Goal: Navigation & Orientation: Find specific page/section

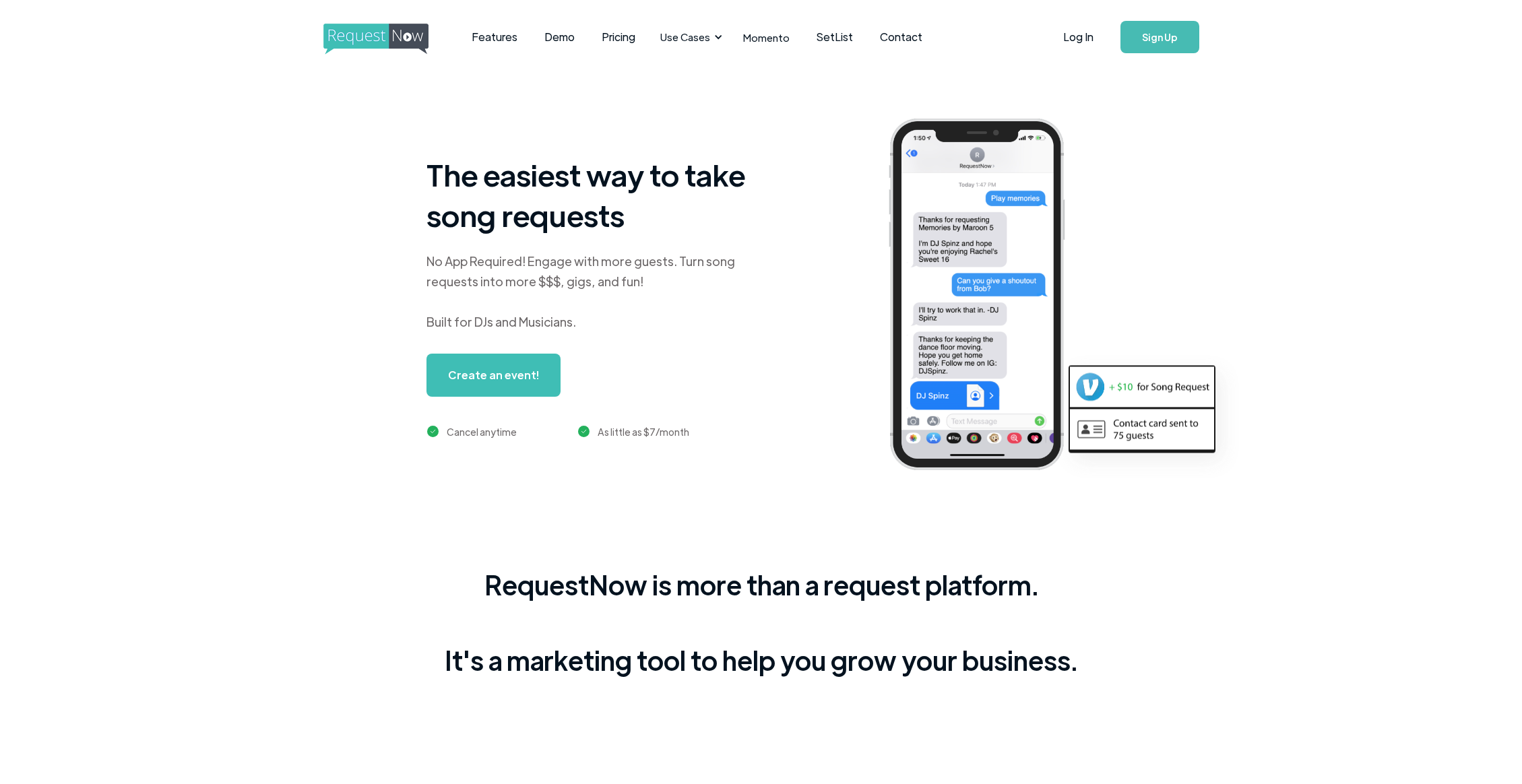
click at [1157, 38] on link "Sign Up" at bounding box center [1159, 36] width 79 height 33
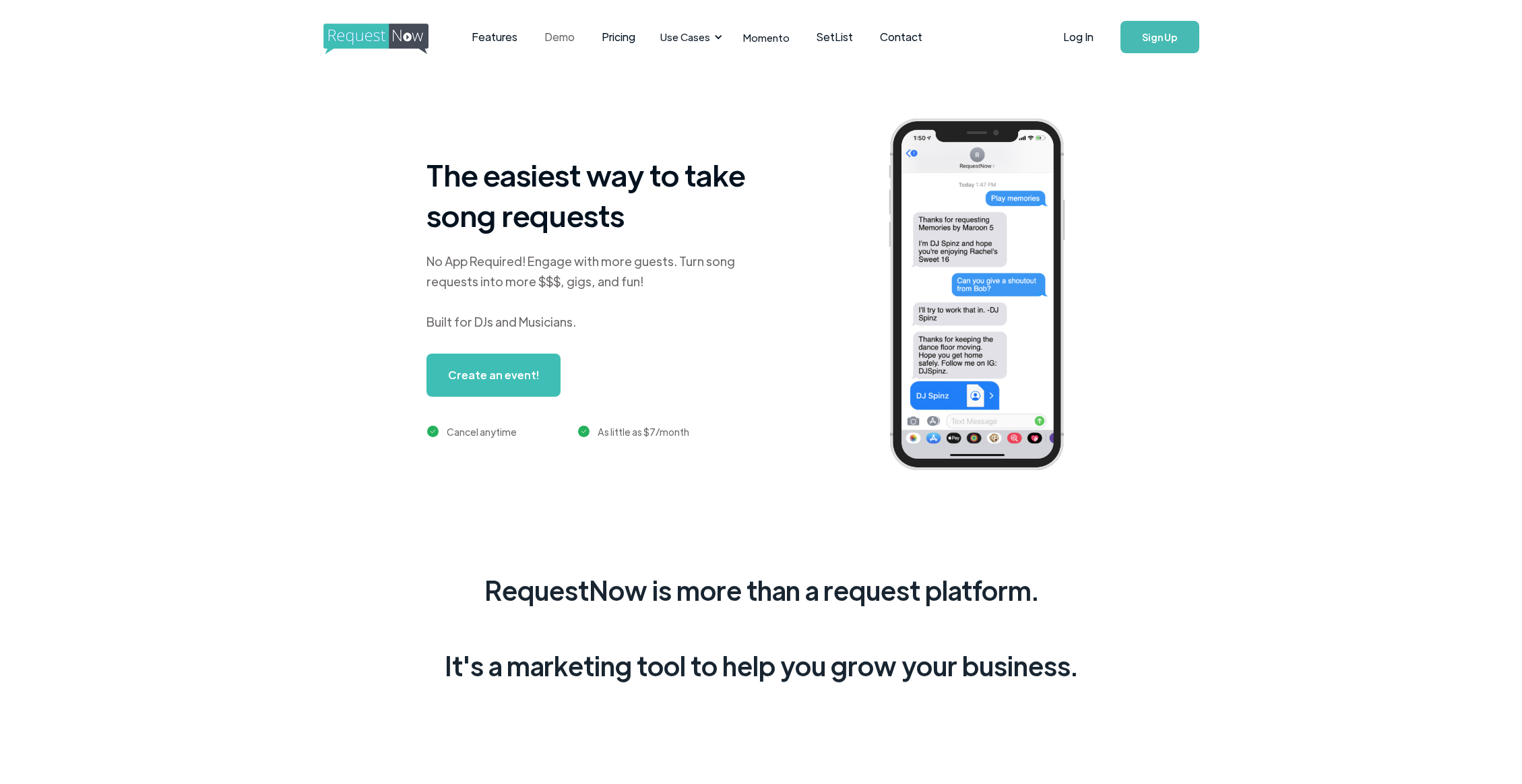
click at [563, 34] on link "Demo" at bounding box center [560, 36] width 58 height 42
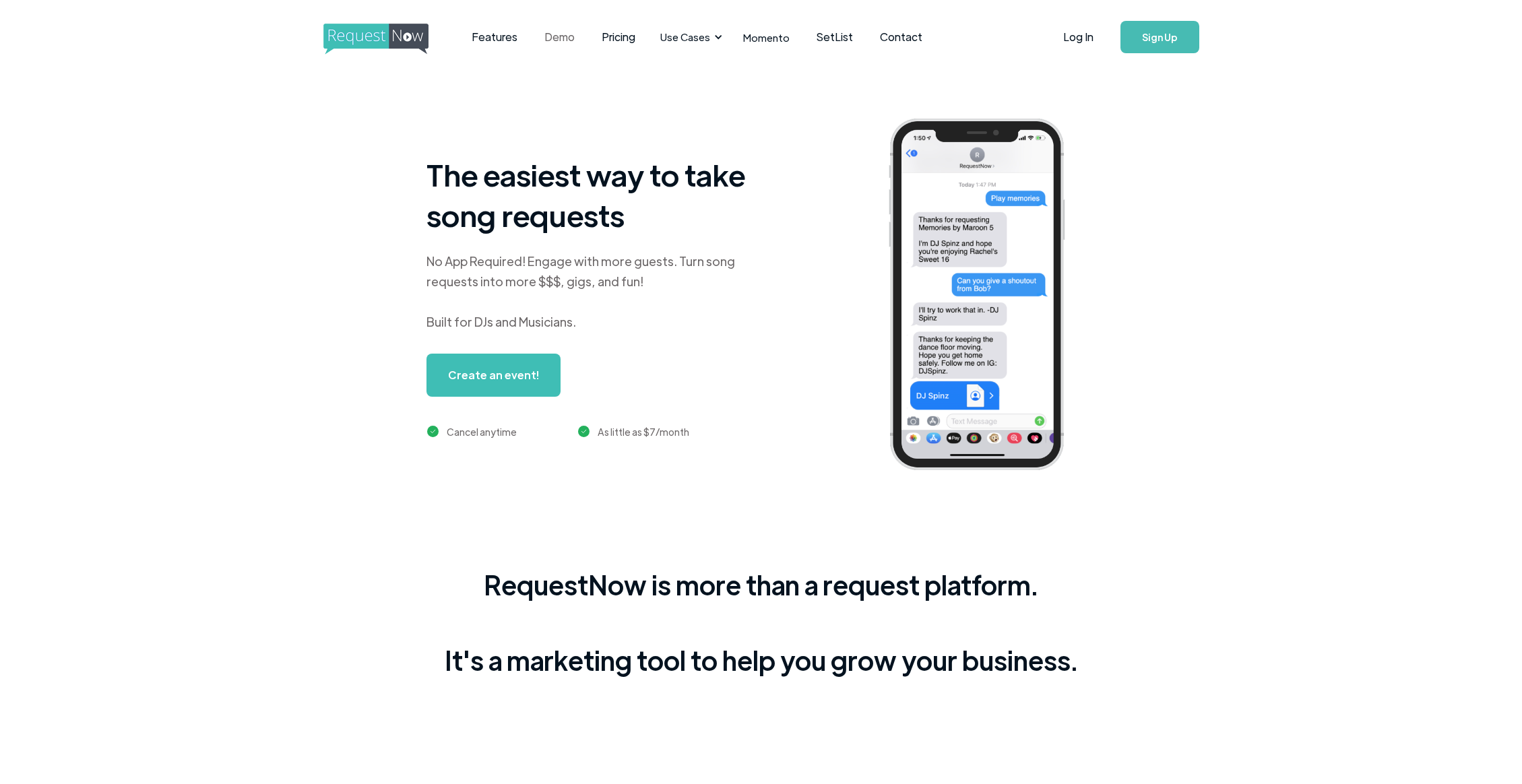
click at [560, 41] on link "Demo" at bounding box center [560, 36] width 58 height 42
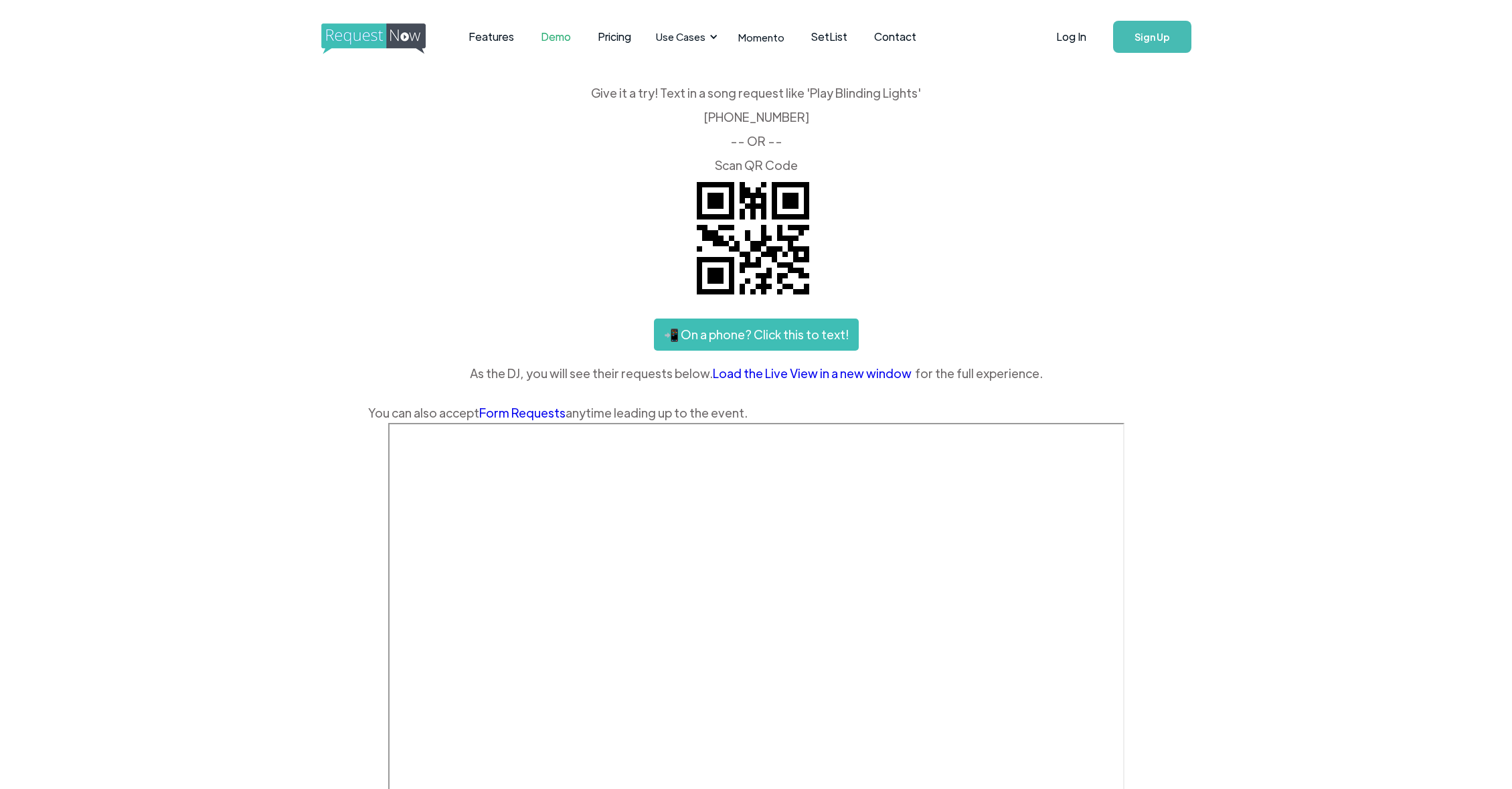
click at [537, 414] on link "Form Requests" at bounding box center [521, 412] width 86 height 16
